Goal: Task Accomplishment & Management: Complete application form

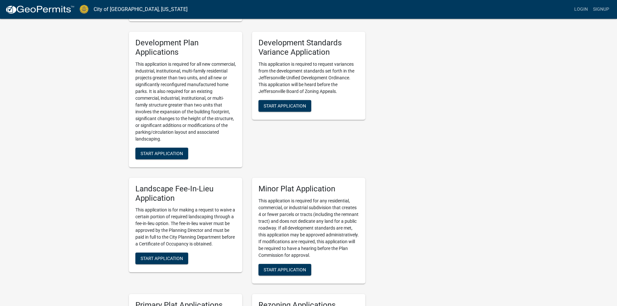
scroll to position [713, 0]
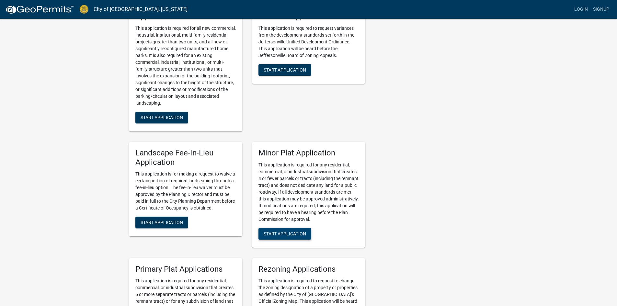
click at [297, 231] on span "Start Application" at bounding box center [285, 233] width 42 height 5
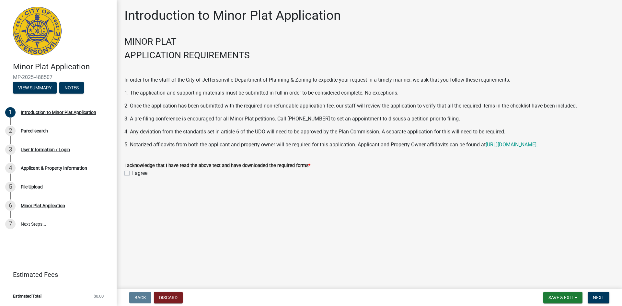
click at [132, 172] on label "I agree" at bounding box center [139, 173] width 15 height 8
click at [132, 172] on input "I agree" at bounding box center [134, 171] width 4 height 4
checkbox input "true"
click at [598, 295] on span "Next" at bounding box center [598, 297] width 11 height 5
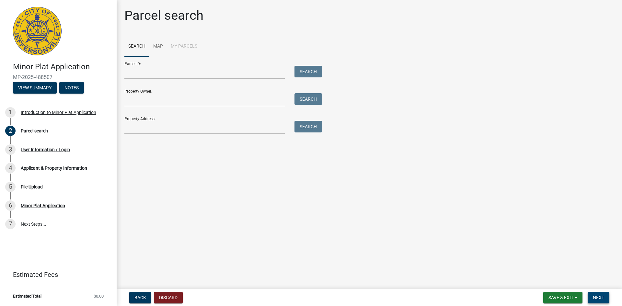
click at [596, 294] on button "Next" at bounding box center [599, 298] width 22 height 12
